Goal: Task Accomplishment & Management: Complete application form

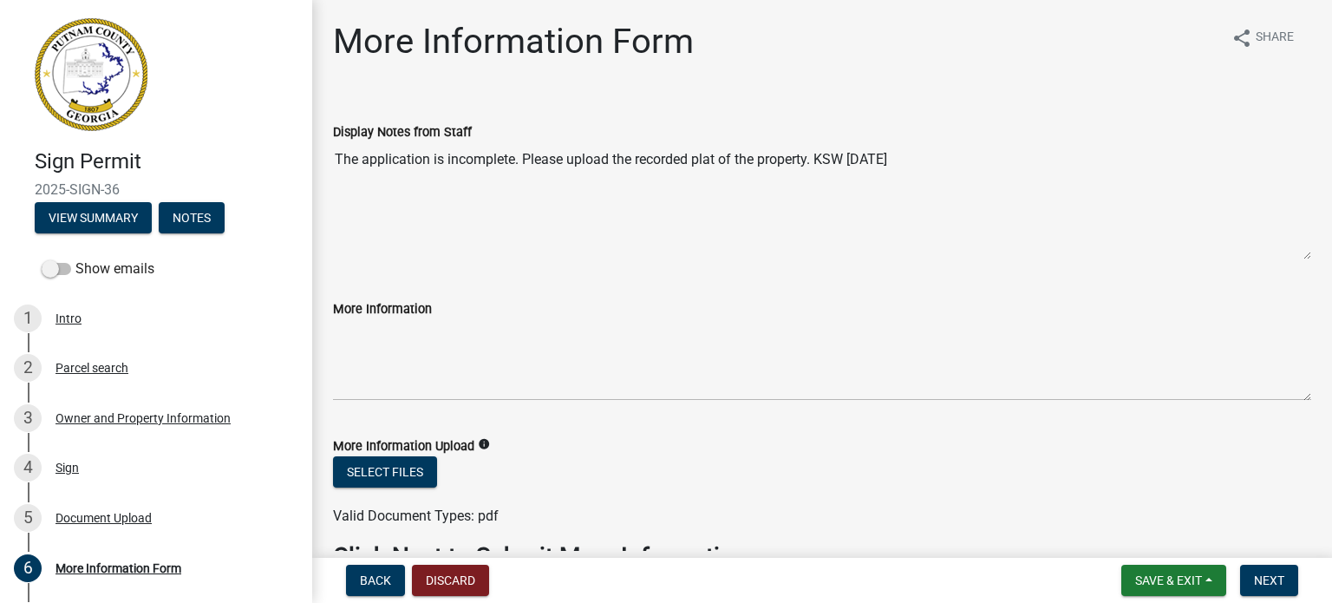
click at [92, 82] on img at bounding box center [91, 74] width 113 height 113
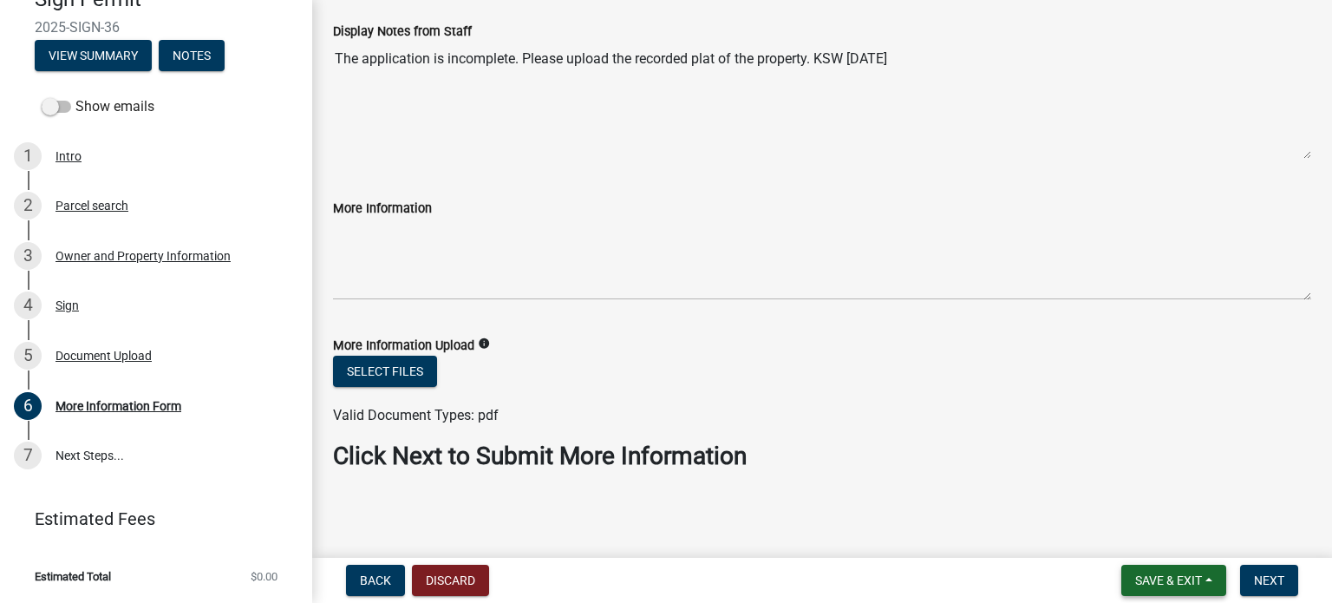
scroll to position [101, 0]
click at [1160, 584] on span "Save & Exit" at bounding box center [1168, 580] width 67 height 14
click at [1127, 540] on button "Save & Exit" at bounding box center [1156, 535] width 139 height 42
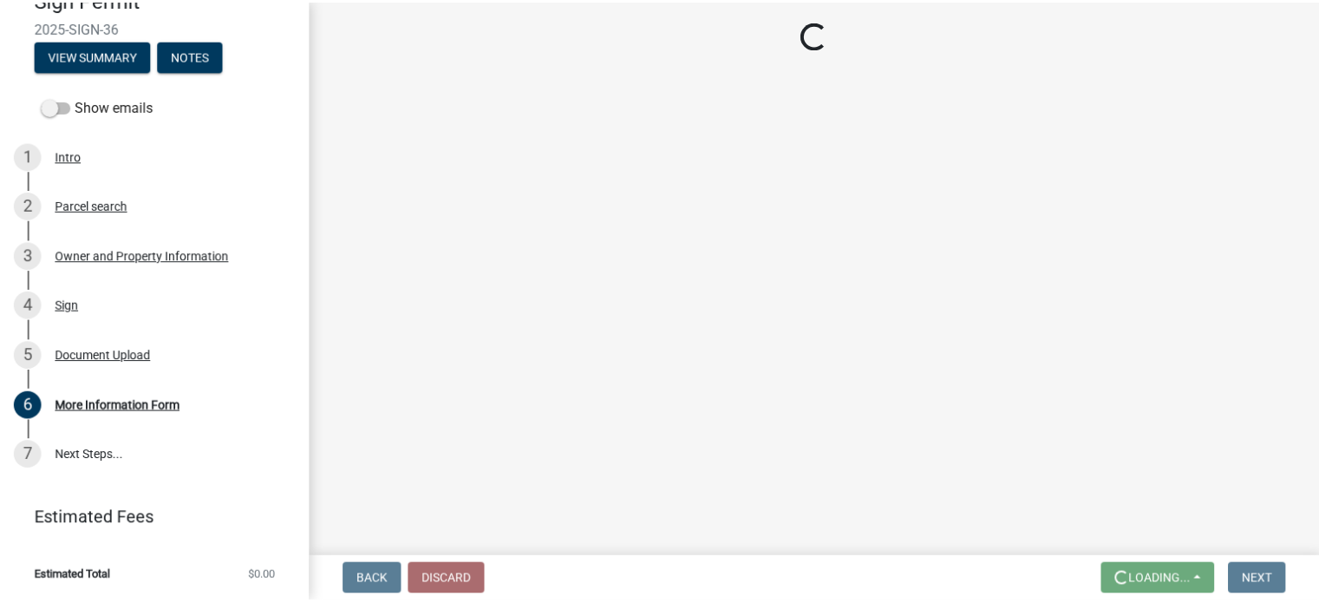
scroll to position [0, 0]
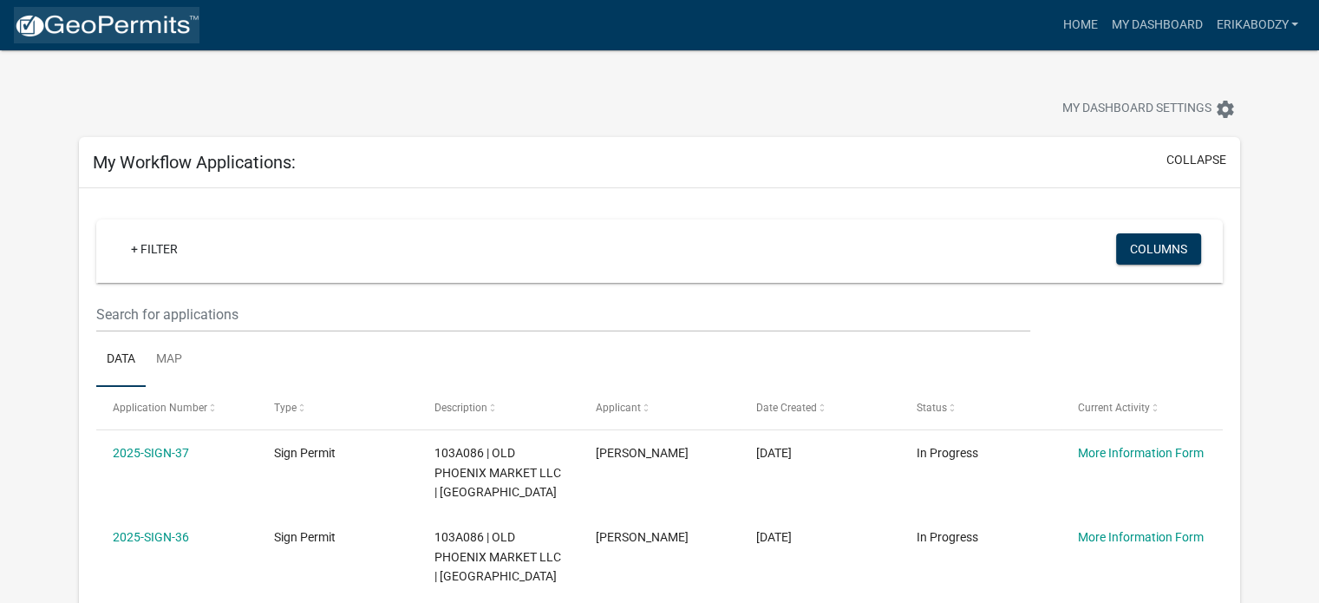
click at [118, 23] on img at bounding box center [107, 26] width 186 height 26
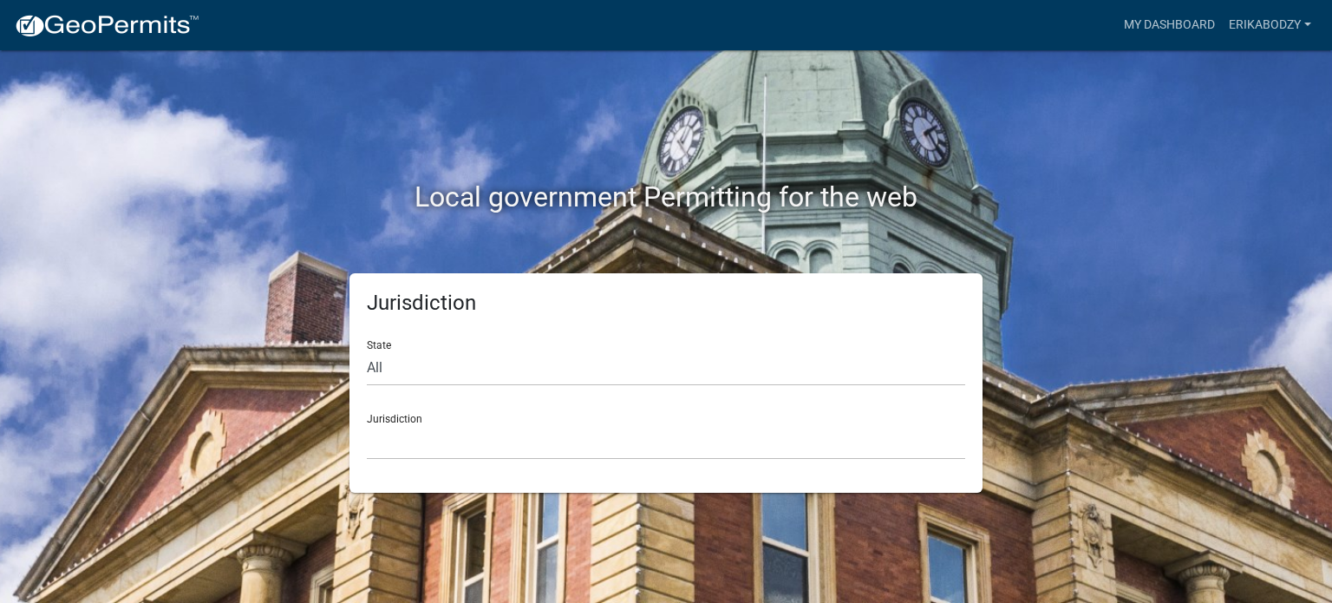
drag, startPoint x: 461, startPoint y: 414, endPoint x: 451, endPoint y: 440, distance: 28.0
click at [454, 433] on div "Jurisdiction [GEOGRAPHIC_DATA], [US_STATE] [GEOGRAPHIC_DATA], [US_STATE][PERSON…" at bounding box center [666, 430] width 598 height 60
click at [453, 440] on select "[GEOGRAPHIC_DATA], [US_STATE] [GEOGRAPHIC_DATA], [US_STATE][PERSON_NAME][GEOGRA…" at bounding box center [666, 442] width 598 height 36
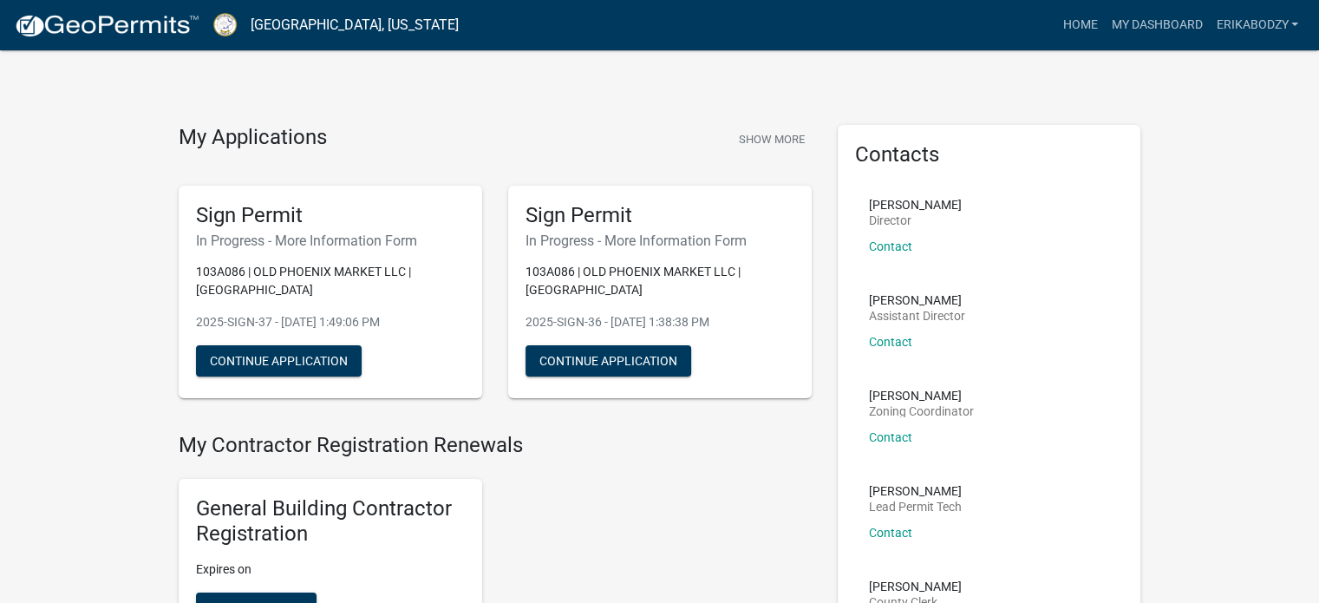
click at [215, 31] on img at bounding box center [224, 24] width 23 height 23
click at [225, 27] on img at bounding box center [224, 24] width 23 height 23
